Goal: Transaction & Acquisition: Purchase product/service

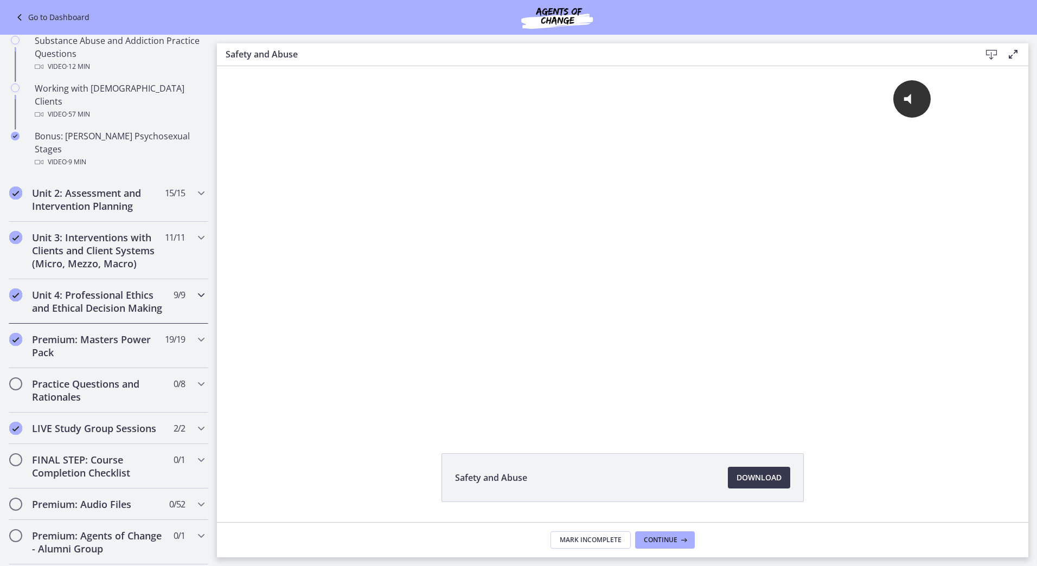
scroll to position [882, 0]
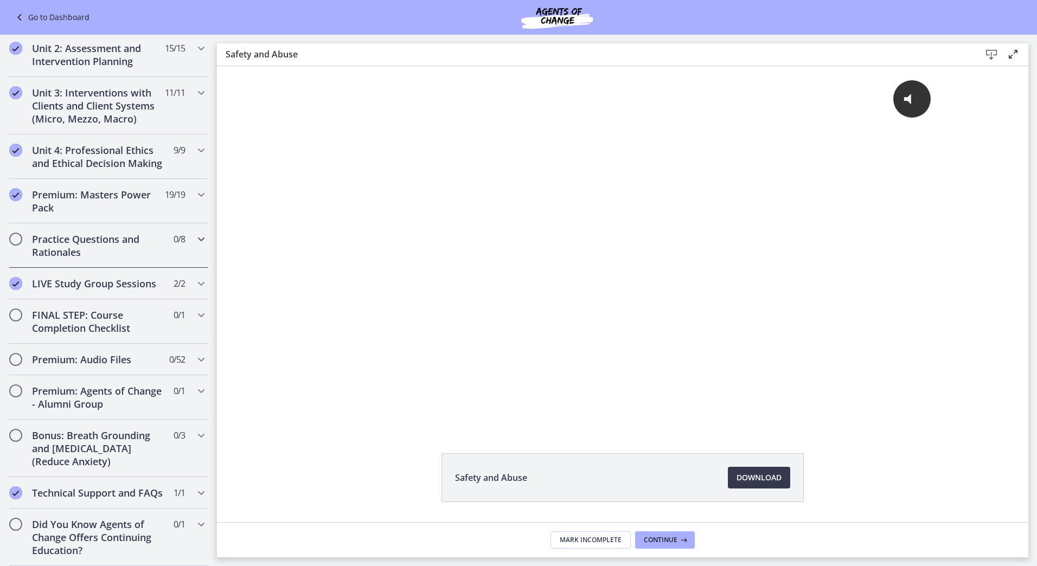
click at [111, 238] on h2 "Practice Questions and Rationales" at bounding box center [98, 246] width 132 height 26
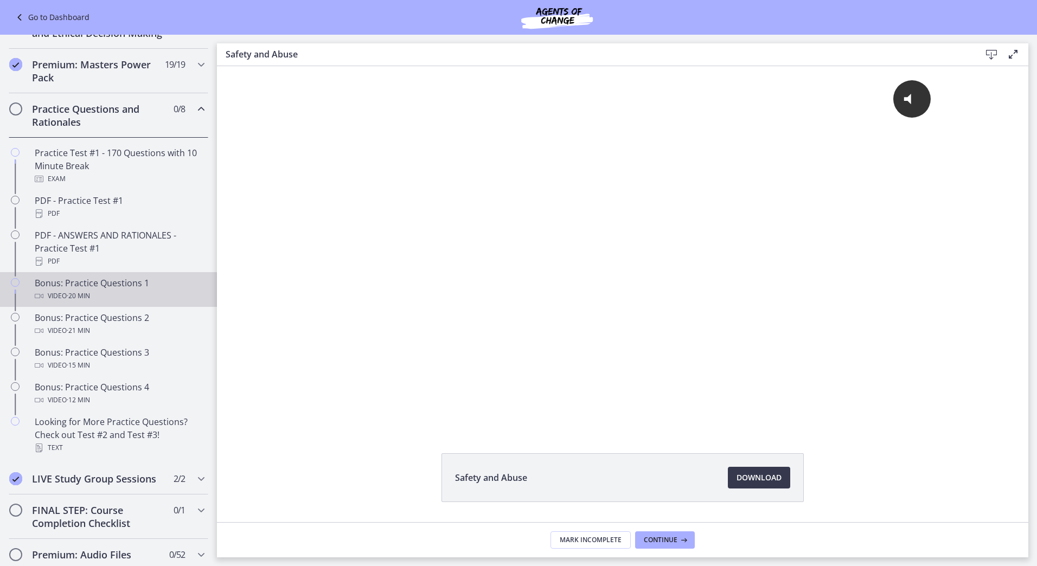
scroll to position [466, 0]
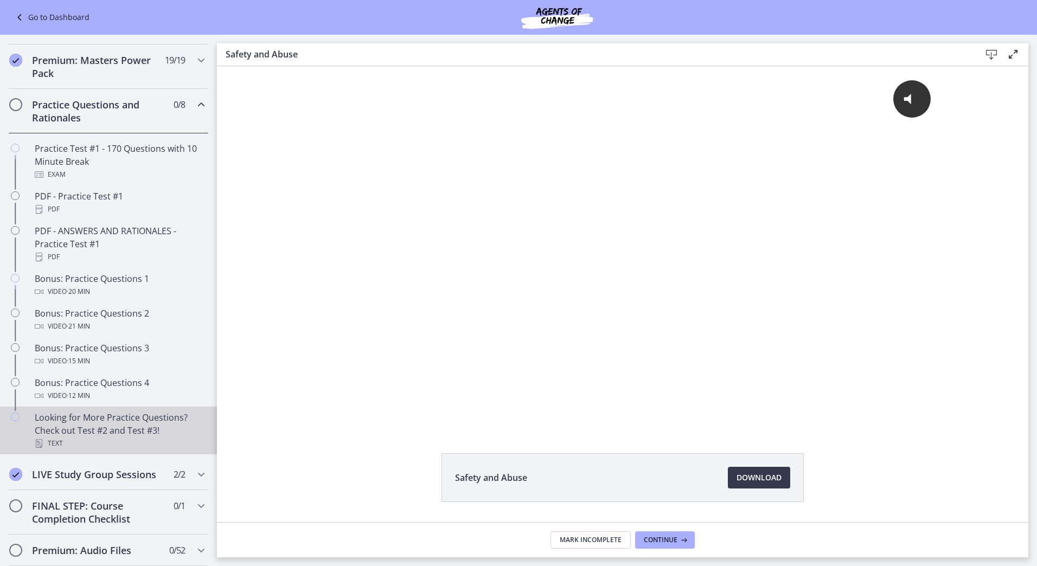
click at [173, 441] on div "Looking for More Practice Questions? Check out Test #2 and Test #3! Text" at bounding box center [119, 430] width 169 height 39
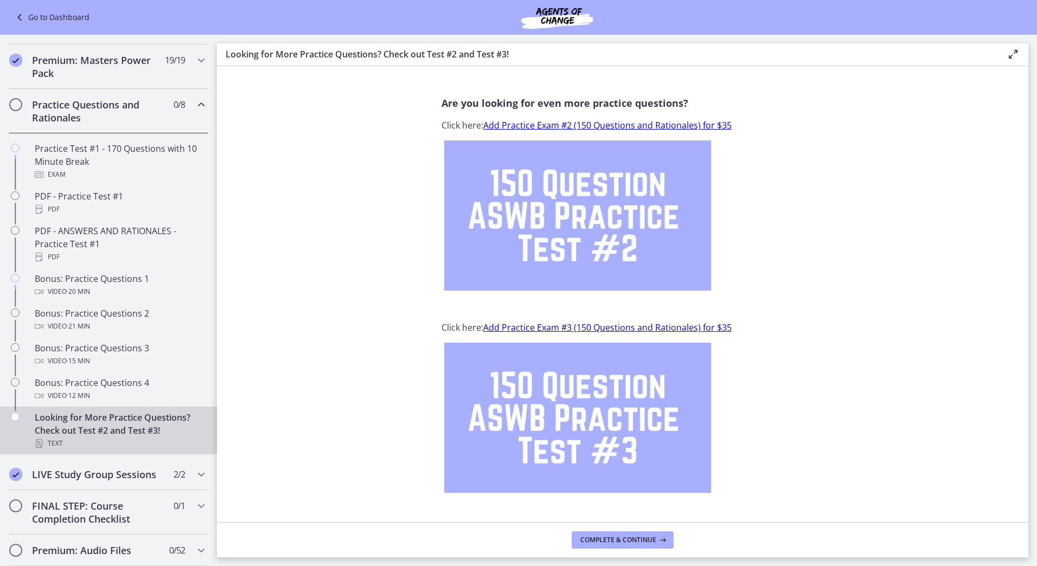
click at [564, 325] on link "Add Practice Exam #3 (150 Questions and Rationales) for $35" at bounding box center [607, 328] width 248 height 12
click at [61, 21] on link "Go to Dashboard" at bounding box center [51, 17] width 76 height 13
